Goal: Information Seeking & Learning: Learn about a topic

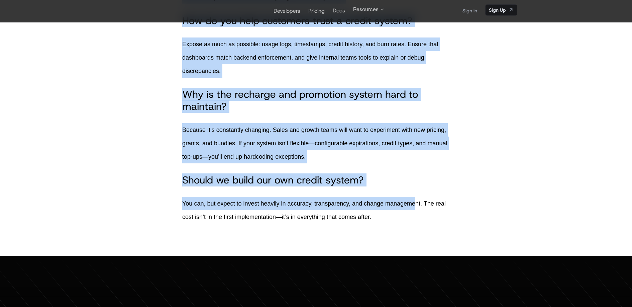
scroll to position [3826, 0]
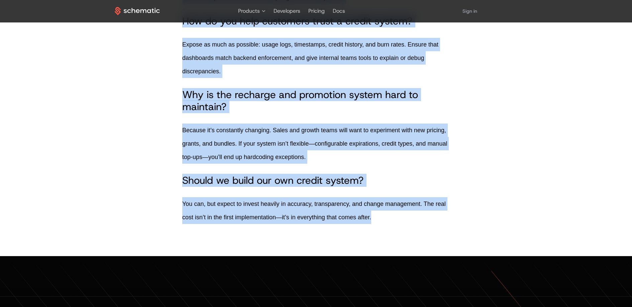
drag, startPoint x: 328, startPoint y: 90, endPoint x: 418, endPoint y: 211, distance: 150.2
copy body "Lore Ip Dolors Ametc ad Elits Doeius Temporin Utla Etdoloremag · 02/90/1219 Ali…"
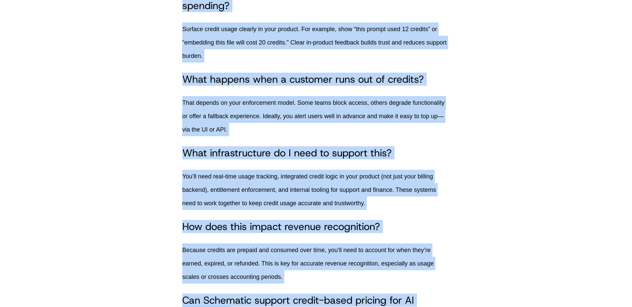
scroll to position [3591, 0]
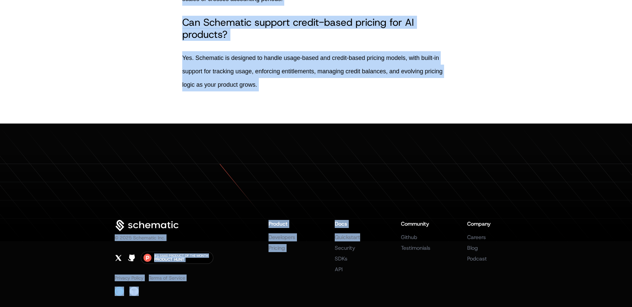
copy body "Lor IP Dolorsita Con Adipisc el Seddoe-Tempo Incidid Utla Etdoloremag · 72/12/1…"
drag, startPoint x: 329, startPoint y: 89, endPoint x: 363, endPoint y: 209, distance: 125.1
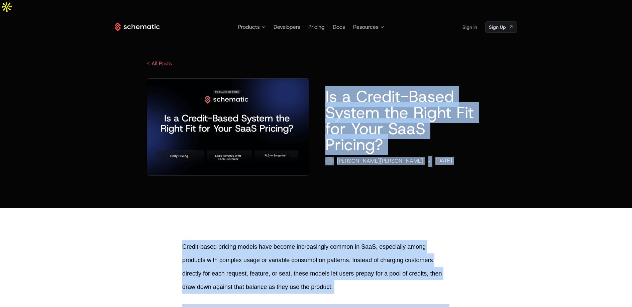
drag, startPoint x: 326, startPoint y: 82, endPoint x: 414, endPoint y: 228, distance: 170.3
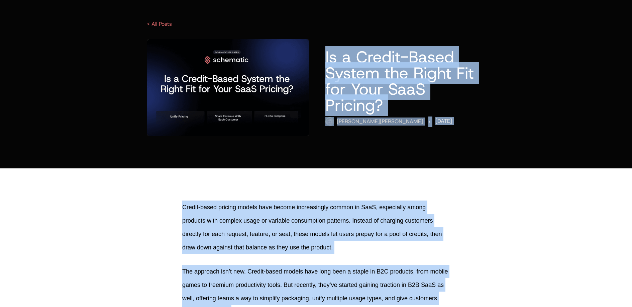
click at [343, 39] on div "Is a Credit-Based System the Right Fit for Your SaaS Pricing? Ryan Echternacht …" at bounding box center [316, 87] width 402 height 97
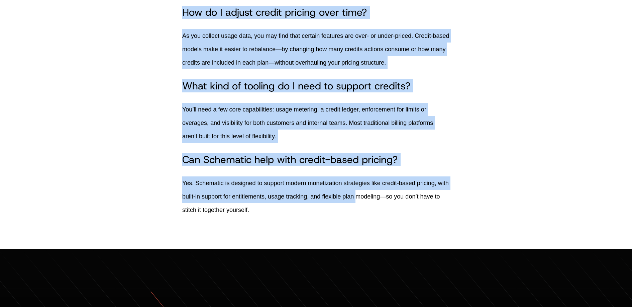
scroll to position [3564, 0]
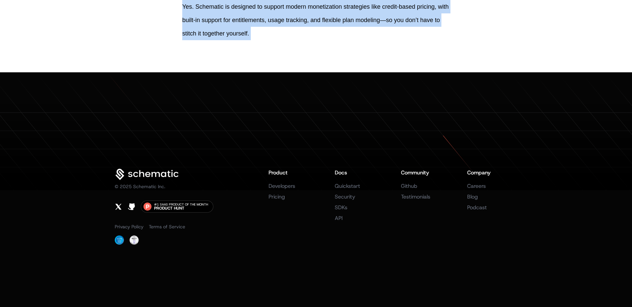
drag, startPoint x: 326, startPoint y: 43, endPoint x: 371, endPoint y: 117, distance: 86.1
copy body "Is a Credit-Based System the Right Fit for Your SaaS Pricing? Ryan Echternacht …"
